Goal: Use online tool/utility: Utilize a website feature to perform a specific function

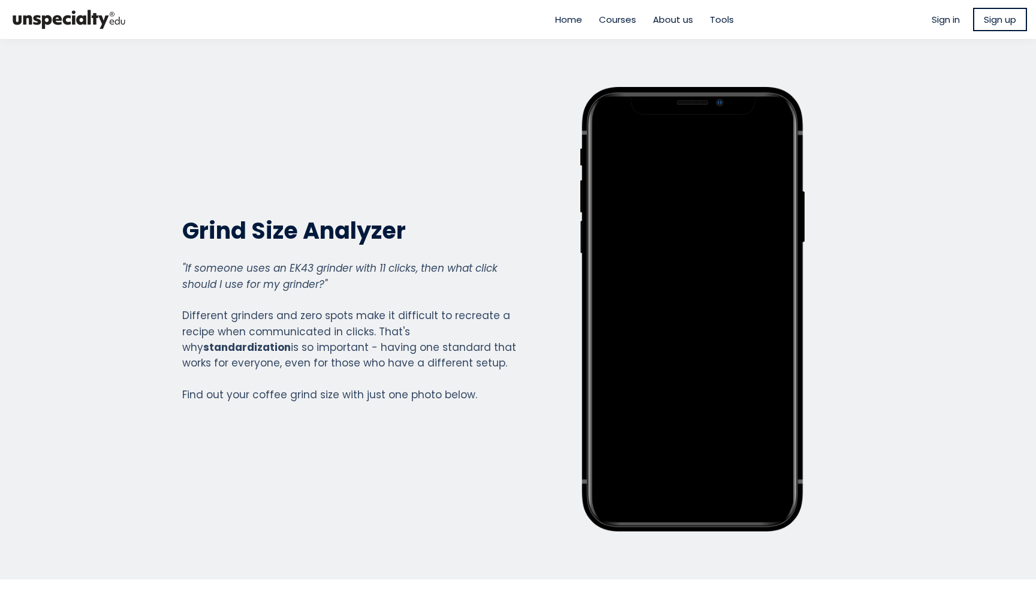
click at [571, 19] on span "Home" at bounding box center [568, 20] width 27 height 14
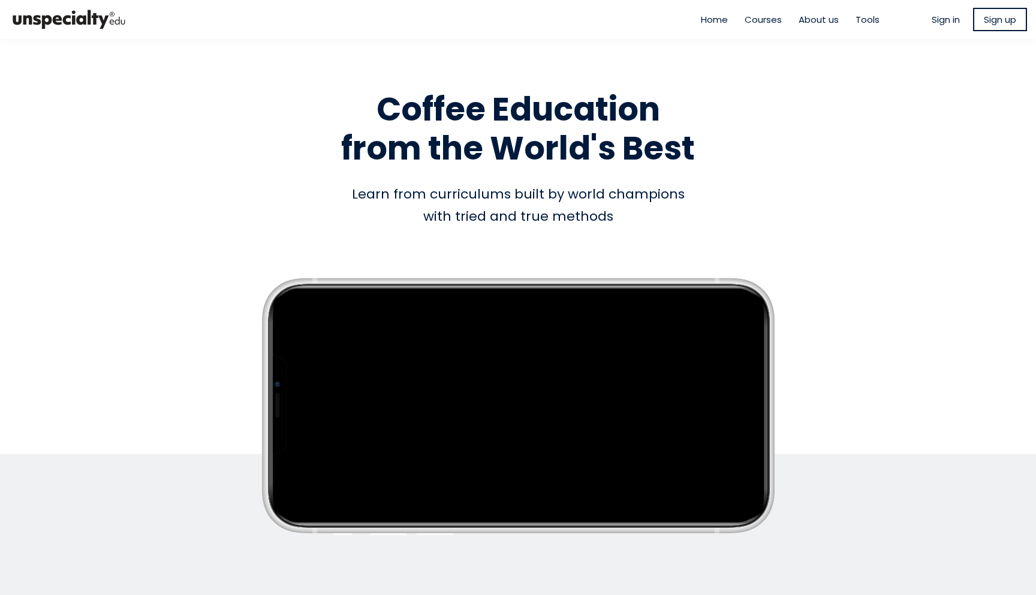
click at [864, 11] on div "Home Courses About us Tools" at bounding box center [789, 19] width 213 height 33
click at [864, 14] on span "Tools" at bounding box center [867, 20] width 24 height 14
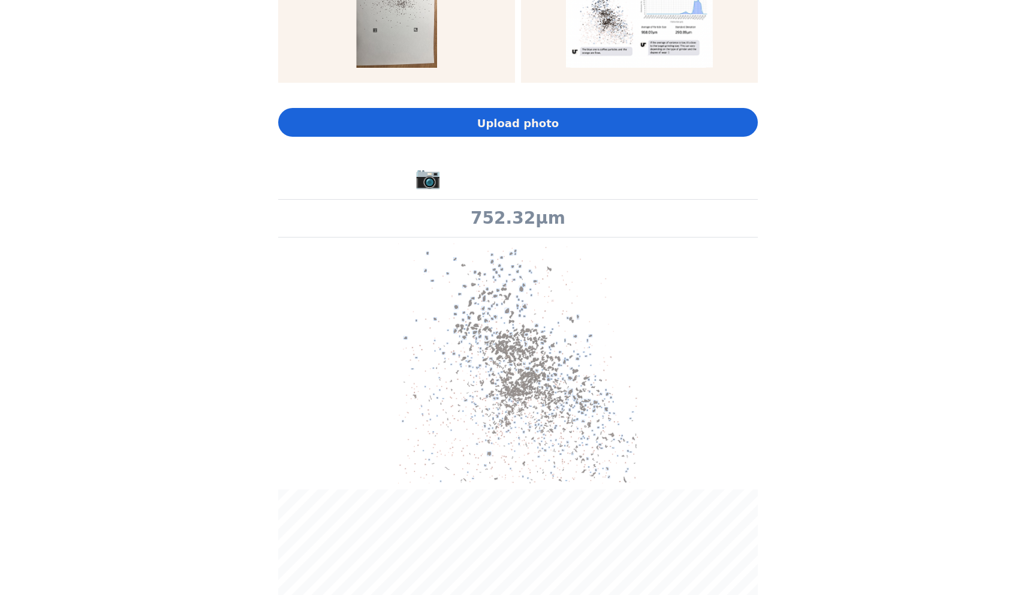
scroll to position [849, 0]
click at [533, 243] on p at bounding box center [517, 363] width 479 height 240
click at [521, 243] on img at bounding box center [518, 363] width 240 height 240
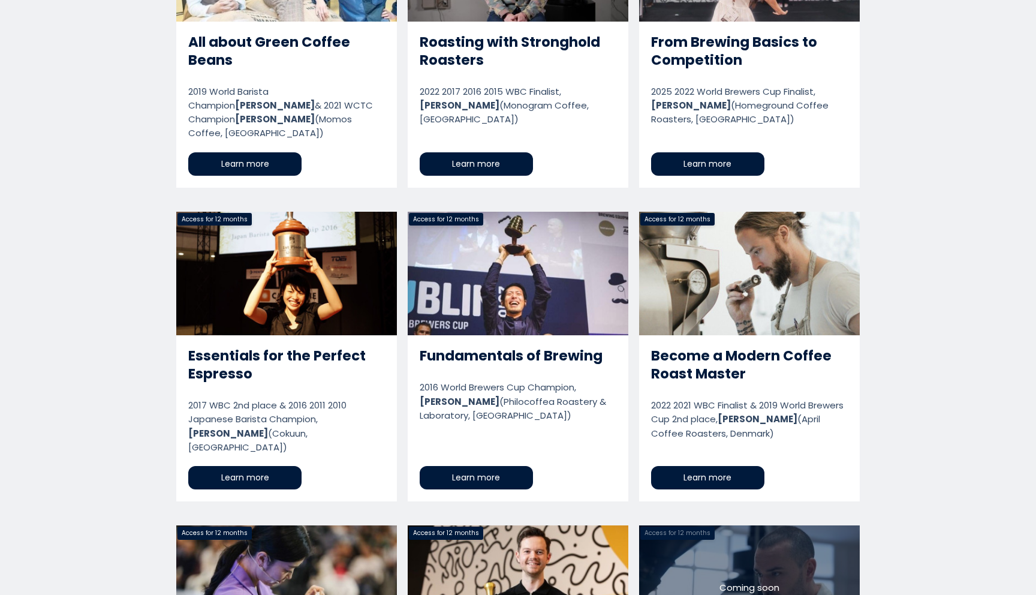
scroll to position [1888, 0]
